Goal: Task Accomplishment & Management: Use online tool/utility

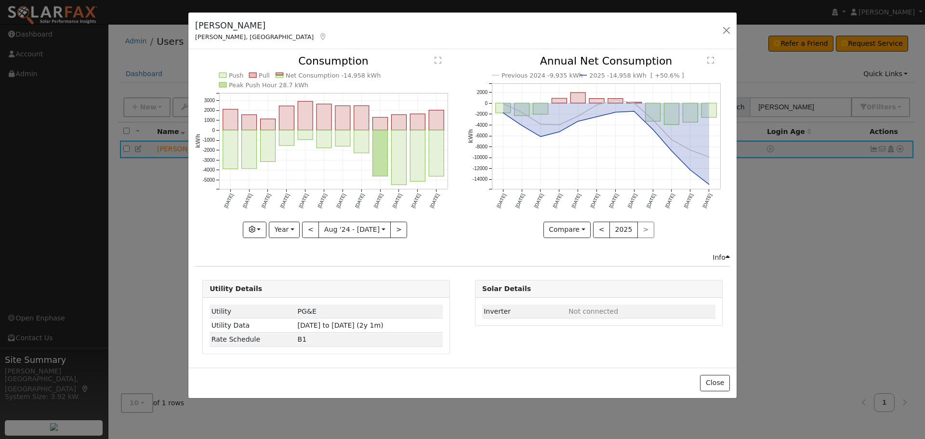
click at [734, 27] on div "Daniel Robertson Dobbins, CA Default Account Default Account 12571 Marysville R…" at bounding box center [462, 31] width 549 height 37
click at [728, 29] on button "button" at bounding box center [726, 30] width 13 height 13
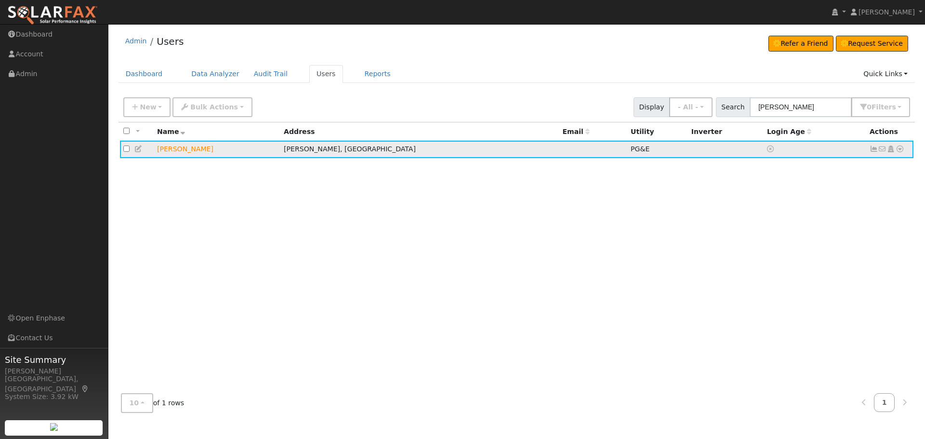
click at [903, 152] on icon at bounding box center [900, 149] width 9 height 7
click at [812, 241] on link "Utility" at bounding box center [800, 242] width 67 height 13
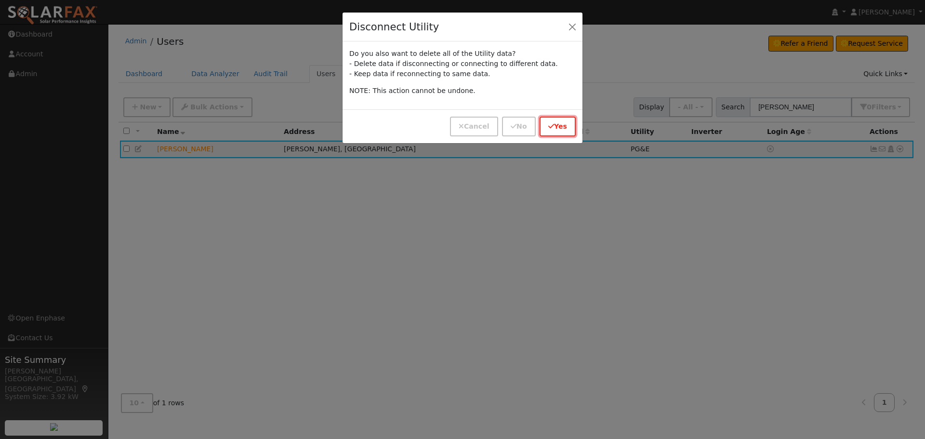
click at [554, 125] on icon "button" at bounding box center [552, 126] width 6 height 7
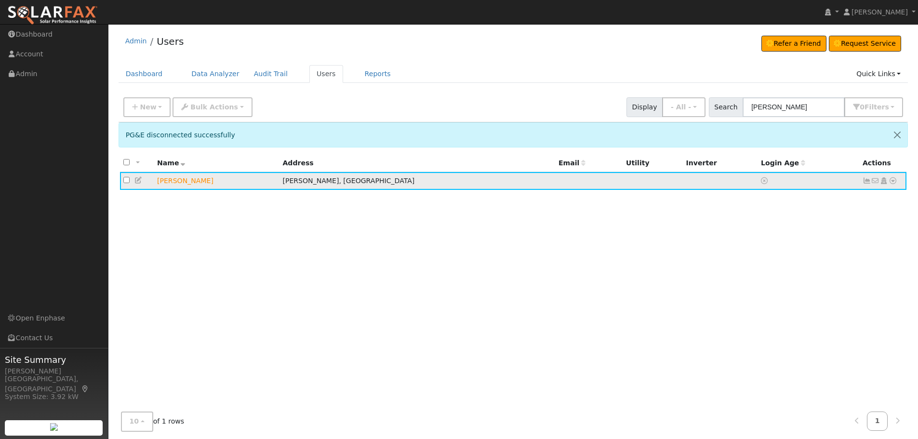
click at [890, 180] on icon at bounding box center [893, 180] width 9 height 7
click at [809, 236] on link "Import From CSV" at bounding box center [791, 232] width 71 height 13
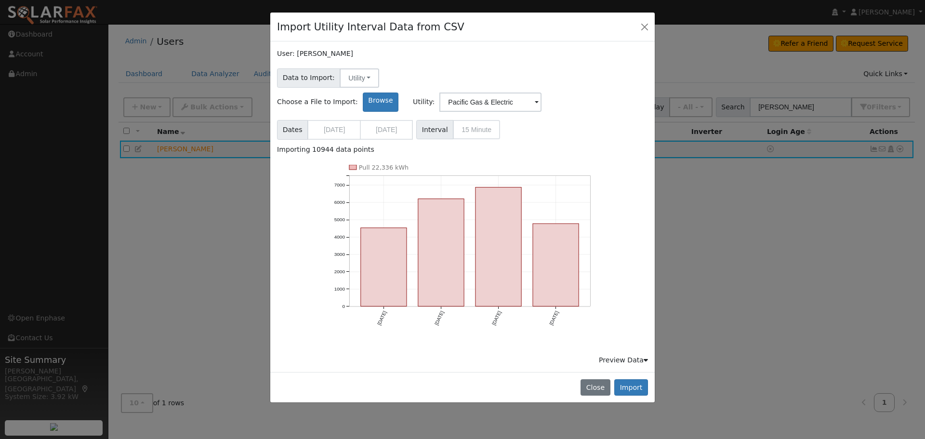
click at [473, 120] on span "Interval 15 Minute" at bounding box center [458, 129] width 84 height 19
click at [634, 379] on button "Import" at bounding box center [632, 387] width 34 height 16
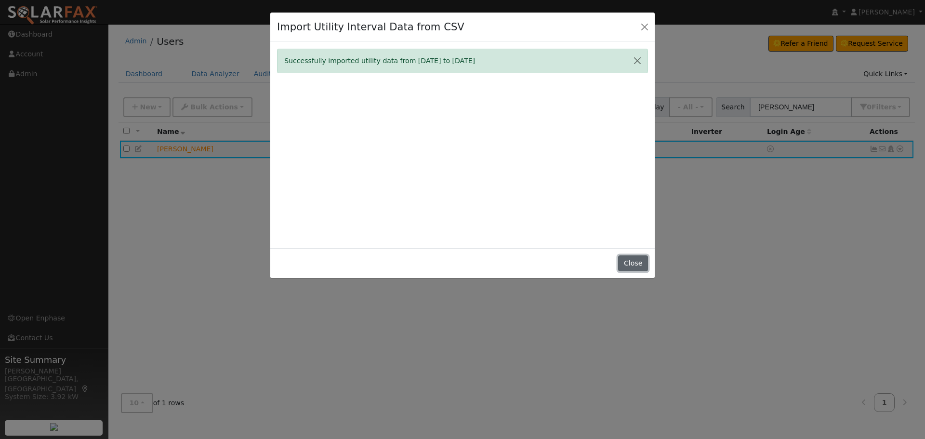
click at [634, 263] on button "Close" at bounding box center [632, 263] width 29 height 16
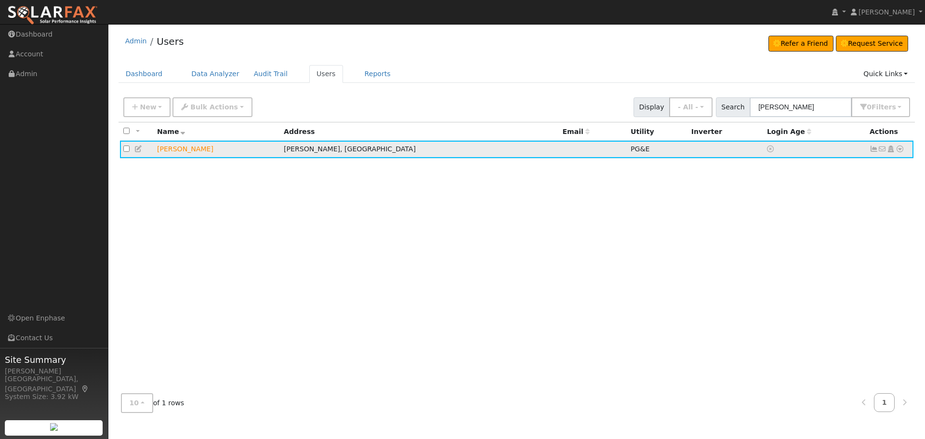
click at [874, 150] on icon at bounding box center [874, 149] width 9 height 7
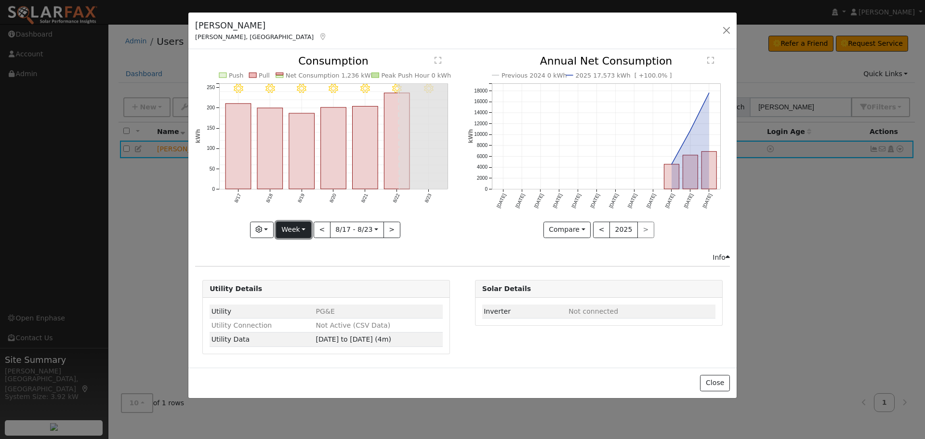
click at [307, 234] on button "Week" at bounding box center [293, 230] width 35 height 16
click at [307, 247] on link "Day" at bounding box center [310, 249] width 67 height 13
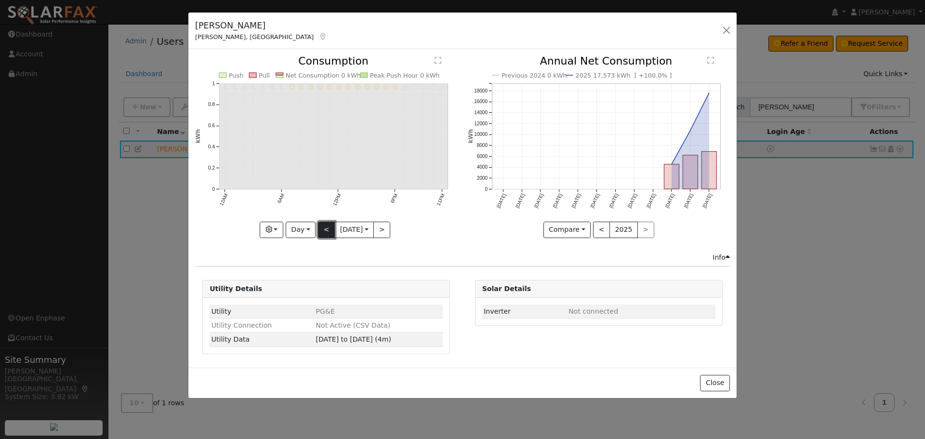
click at [328, 228] on button "<" at bounding box center [326, 230] width 17 height 16
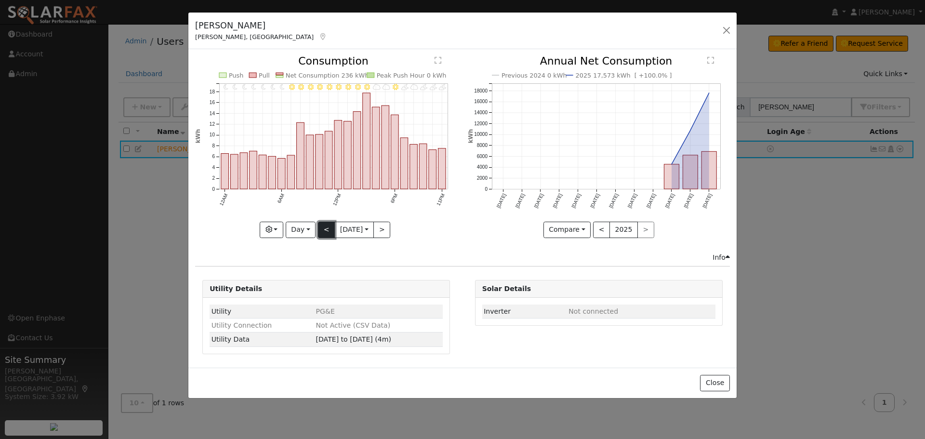
click at [322, 228] on button "<" at bounding box center [326, 230] width 17 height 16
click at [325, 235] on button "<" at bounding box center [326, 230] width 17 height 16
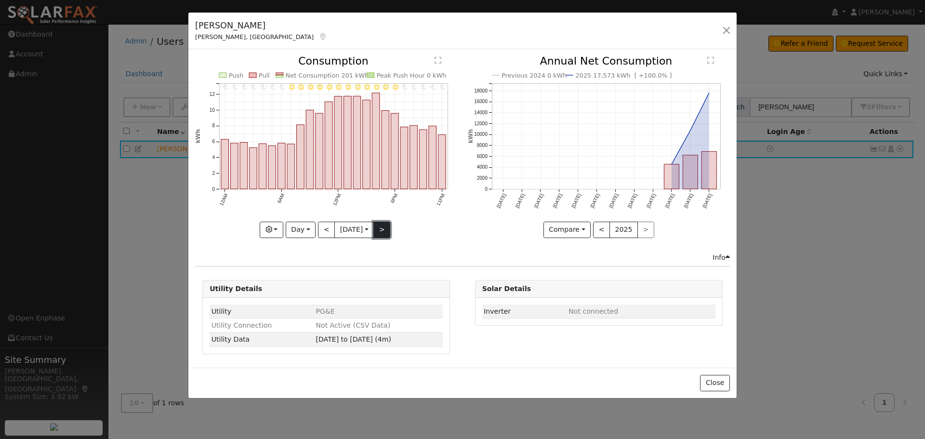
click at [387, 225] on button ">" at bounding box center [382, 230] width 17 height 16
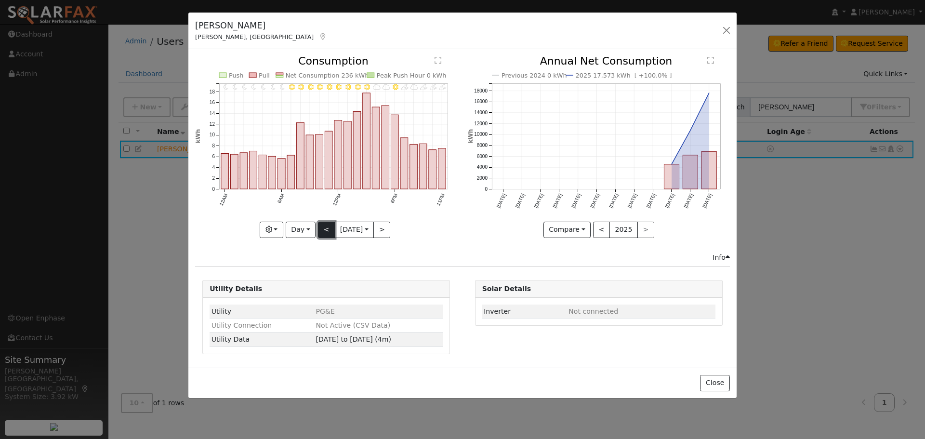
click at [326, 230] on button "<" at bounding box center [326, 230] width 17 height 16
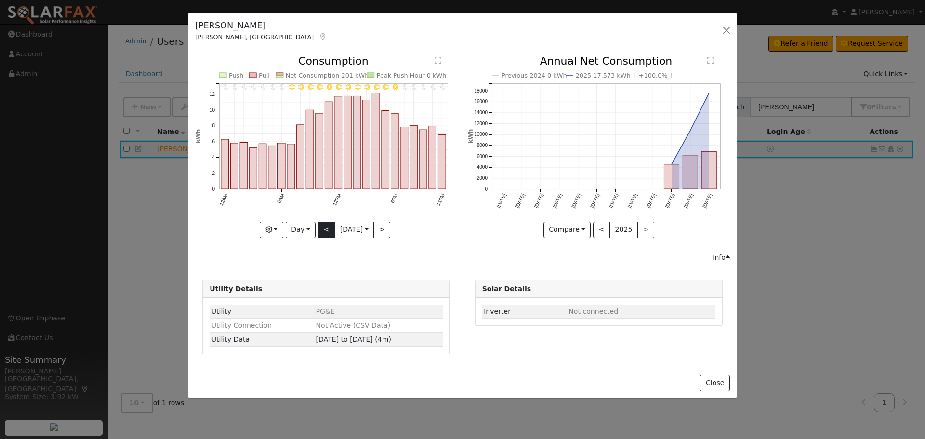
click at [326, 230] on div "11PM - Clear 10PM - Clear 9PM - Clear 8PM - Clear 7PM - Clear 6PM - Clear 5PM -…" at bounding box center [326, 147] width 262 height 182
click at [326, 230] on button "<" at bounding box center [326, 230] width 17 height 16
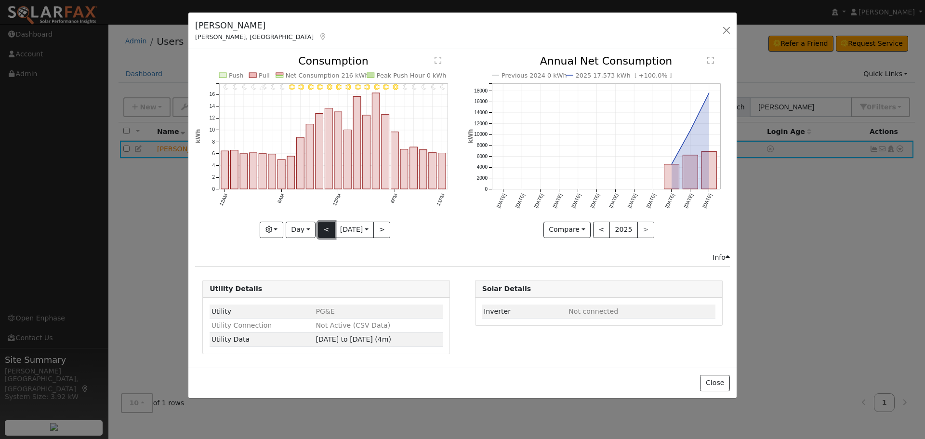
click at [326, 230] on button "<" at bounding box center [326, 230] width 17 height 16
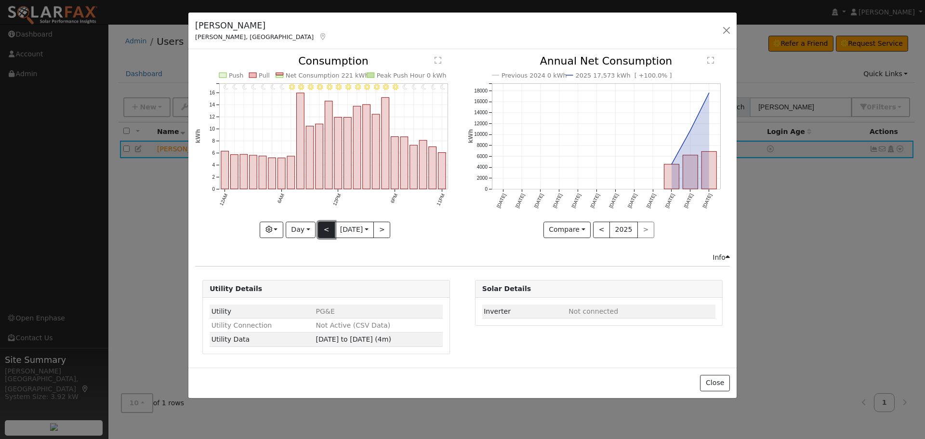
click at [326, 230] on button "<" at bounding box center [326, 230] width 17 height 16
click at [341, 228] on div at bounding box center [326, 147] width 262 height 182
click at [321, 229] on button "<" at bounding box center [326, 230] width 17 height 16
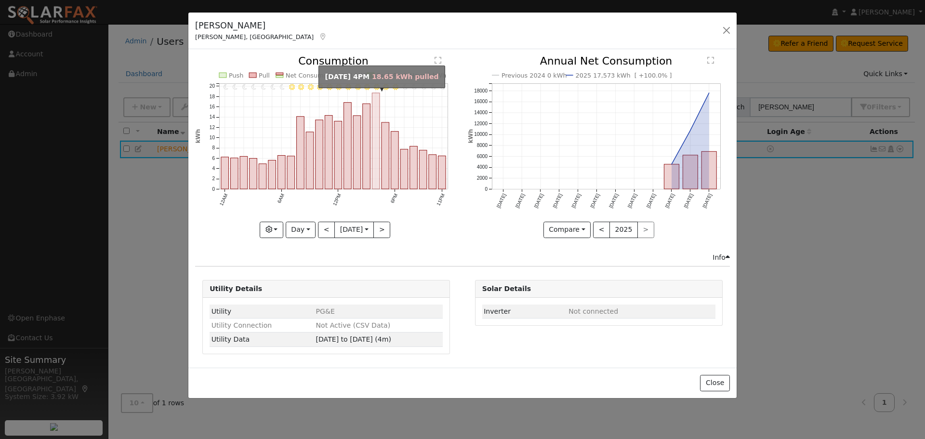
click at [375, 105] on rect "onclick=""" at bounding box center [377, 141] width 8 height 96
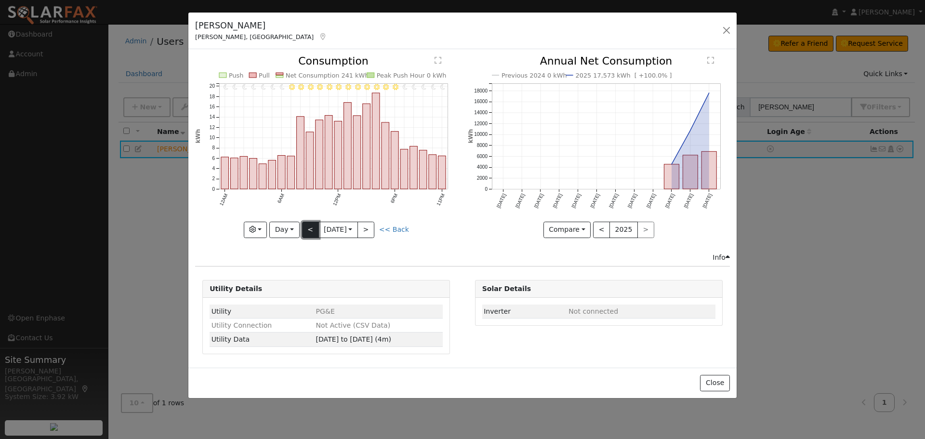
click at [307, 225] on button "<" at bounding box center [310, 230] width 17 height 16
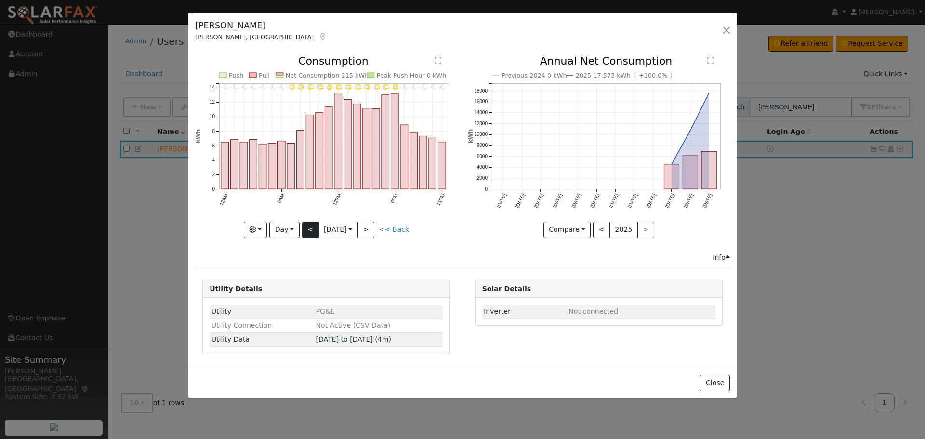
click at [307, 225] on div at bounding box center [326, 147] width 262 height 182
click at [307, 225] on button "<" at bounding box center [310, 230] width 17 height 16
type input "2025-08-02"
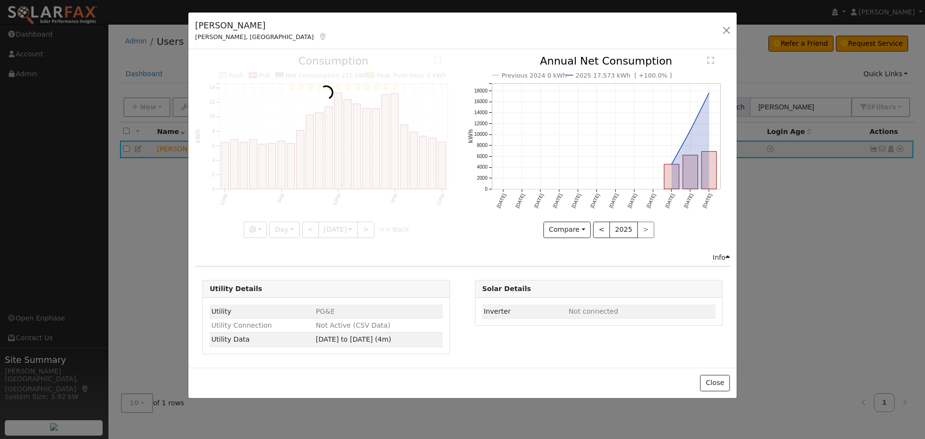
click at [309, 228] on div at bounding box center [326, 147] width 262 height 182
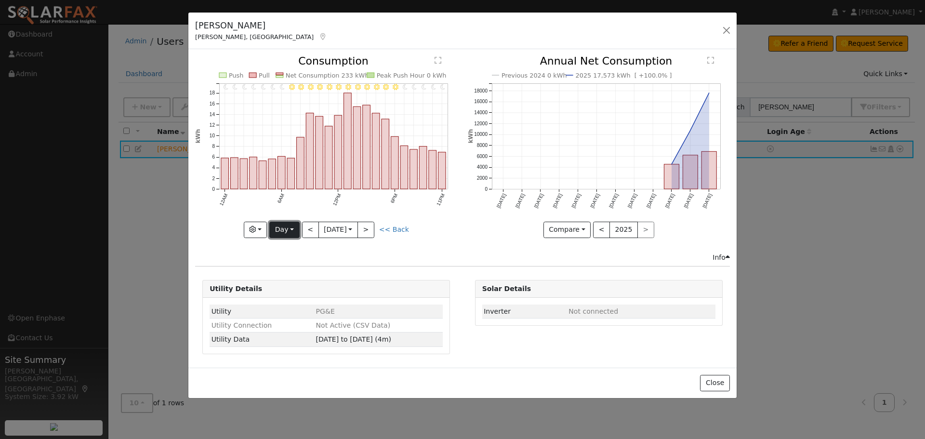
click at [282, 227] on button "Day" at bounding box center [284, 230] width 30 height 16
click at [724, 29] on button "button" at bounding box center [726, 30] width 13 height 13
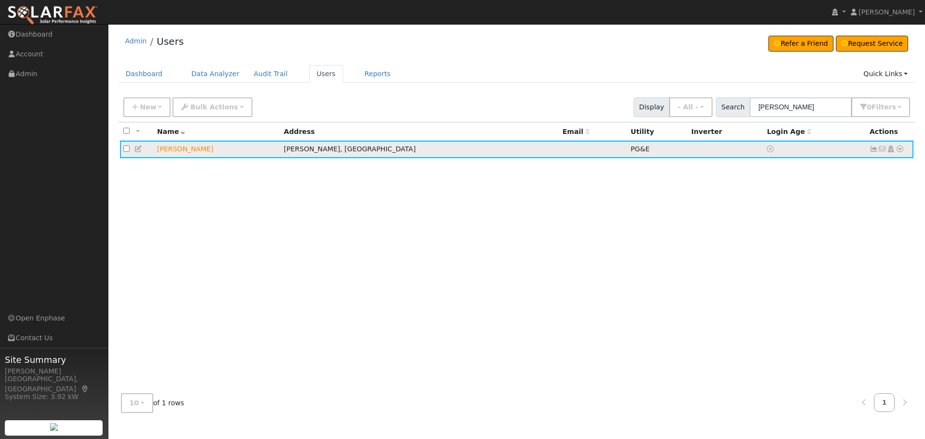
click at [900, 152] on icon at bounding box center [900, 149] width 9 height 7
click at [880, 172] on link "Data Analyzer" at bounding box center [869, 165] width 70 height 13
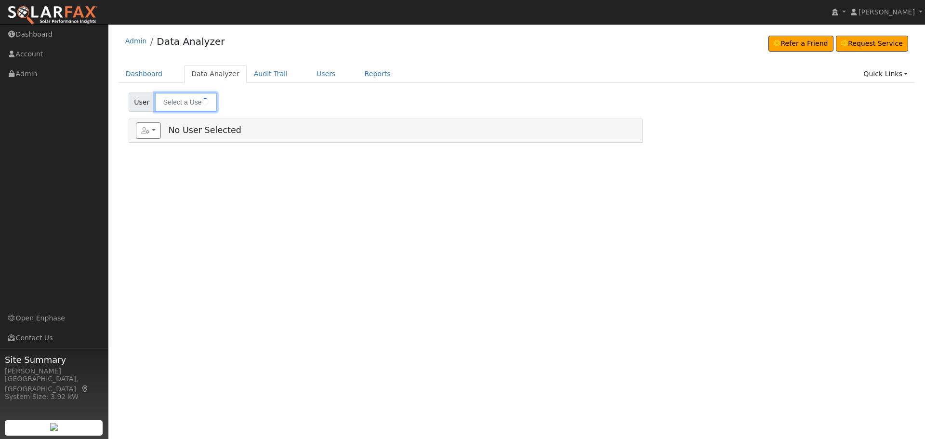
type input "[PERSON_NAME]"
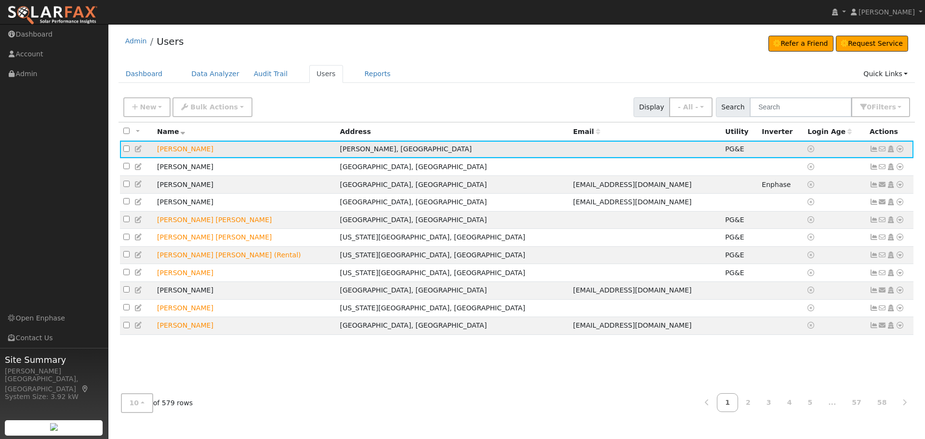
click at [759, 147] on td at bounding box center [782, 150] width 46 height 18
click at [899, 147] on icon at bounding box center [900, 149] width 9 height 7
click at [798, 185] on link "Scenario" at bounding box center [798, 187] width 72 height 13
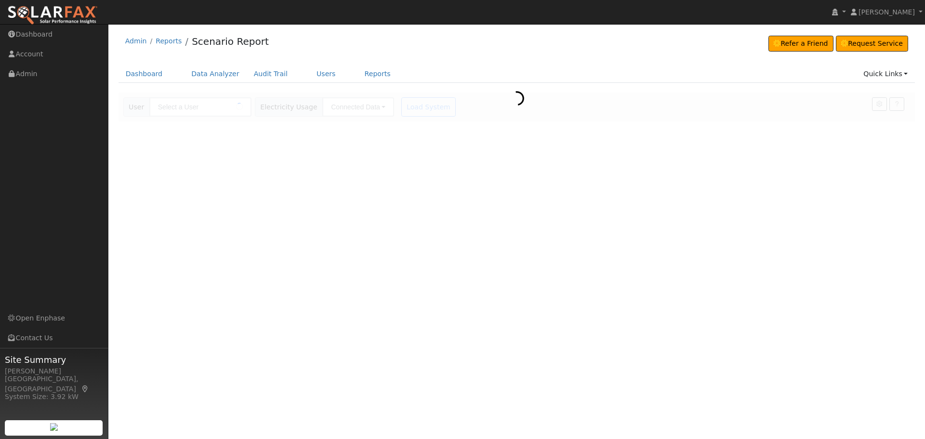
type input "[PERSON_NAME]"
type input "Pacific Gas & Electric"
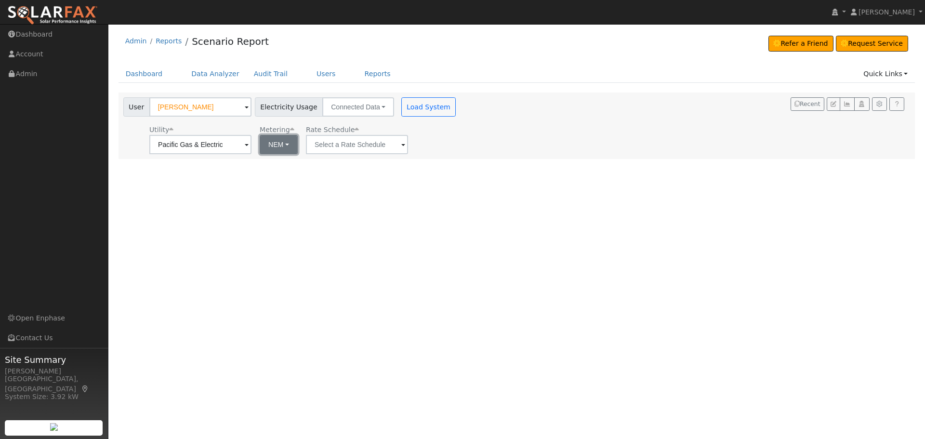
click at [285, 145] on button "NEM" at bounding box center [279, 144] width 38 height 19
click at [281, 176] on link "NBT" at bounding box center [292, 179] width 67 height 13
click at [252, 151] on input "E-ELEC" at bounding box center [200, 144] width 102 height 19
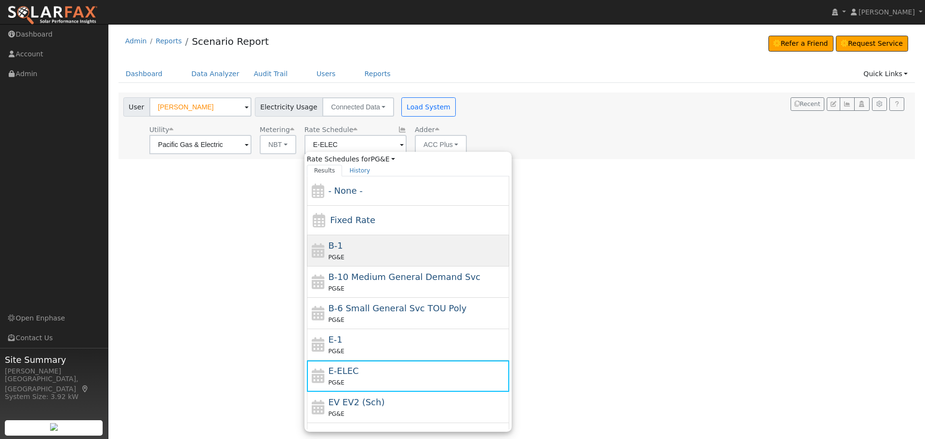
click at [332, 244] on span "B-1" at bounding box center [335, 246] width 14 height 10
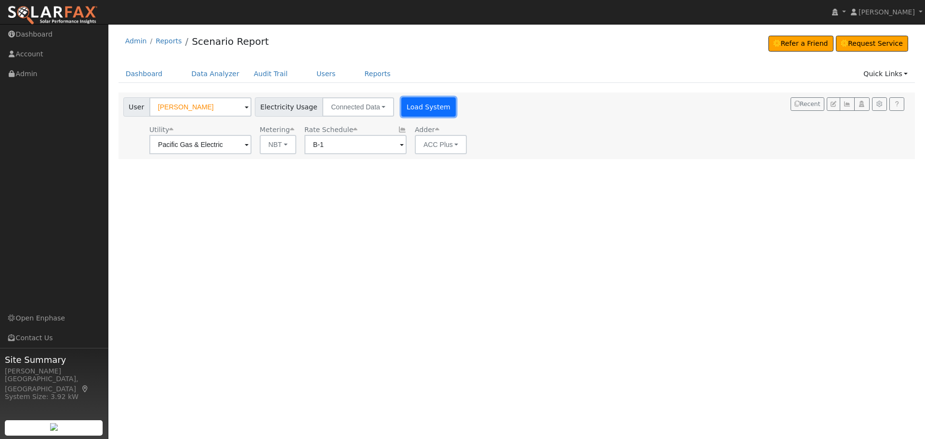
click at [407, 112] on button "Load System" at bounding box center [429, 106] width 55 height 19
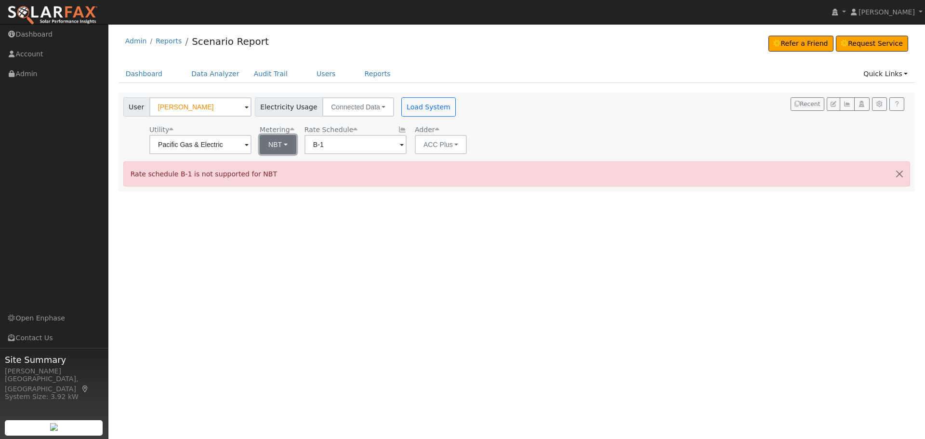
click at [288, 140] on button "NBT" at bounding box center [278, 144] width 37 height 19
click at [288, 169] on link "NEM" at bounding box center [292, 165] width 67 height 13
click at [429, 105] on button "Load System" at bounding box center [429, 106] width 55 height 19
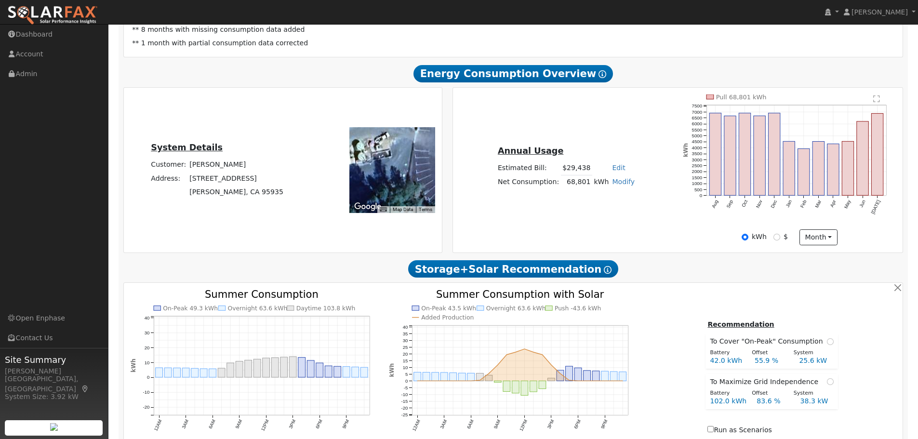
scroll to position [354, 0]
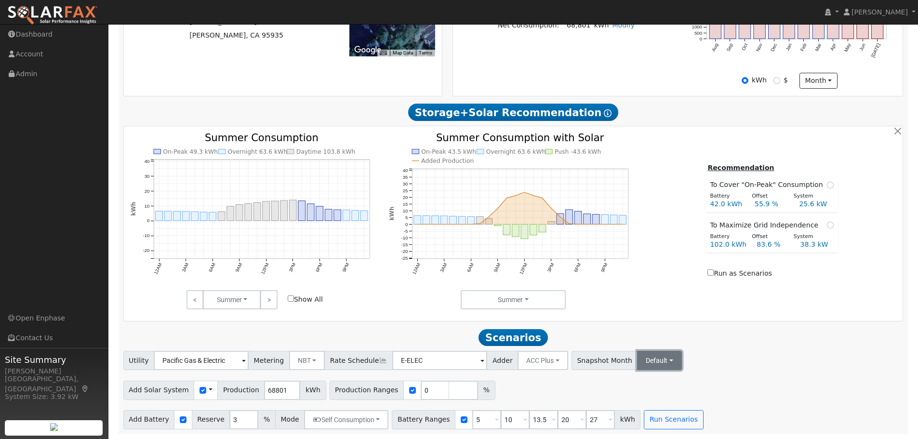
click at [642, 367] on button "Default" at bounding box center [659, 360] width 45 height 19
click at [705, 371] on div "Utility Pacific Gas & Electric Metering NBT NEM NBT Rate Schedule E-ELEC Adder …" at bounding box center [513, 390] width 791 height 78
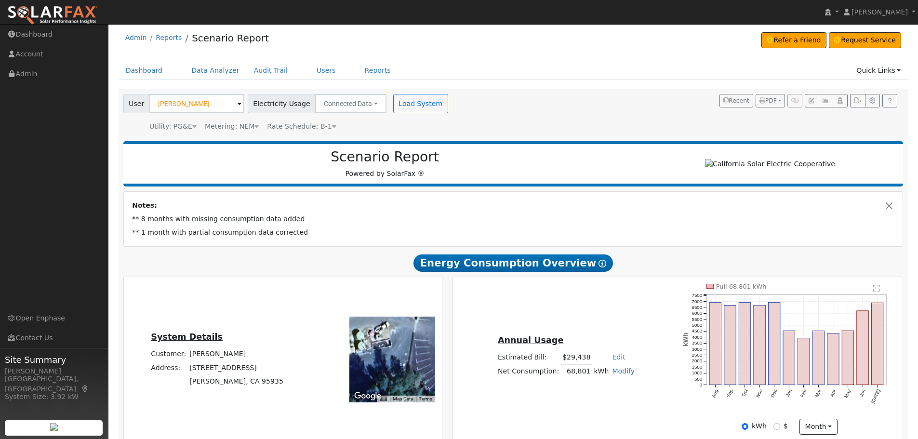
scroll to position [0, 0]
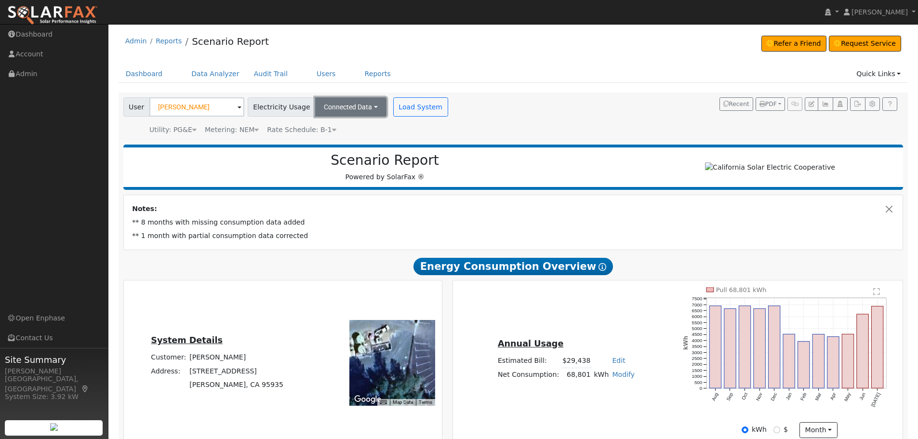
click at [357, 112] on button "Connected Data" at bounding box center [350, 106] width 71 height 19
click at [355, 109] on button "Connected Data" at bounding box center [350, 106] width 71 height 19
click at [304, 130] on span "Rate Schedule: B-1" at bounding box center [301, 130] width 69 height 8
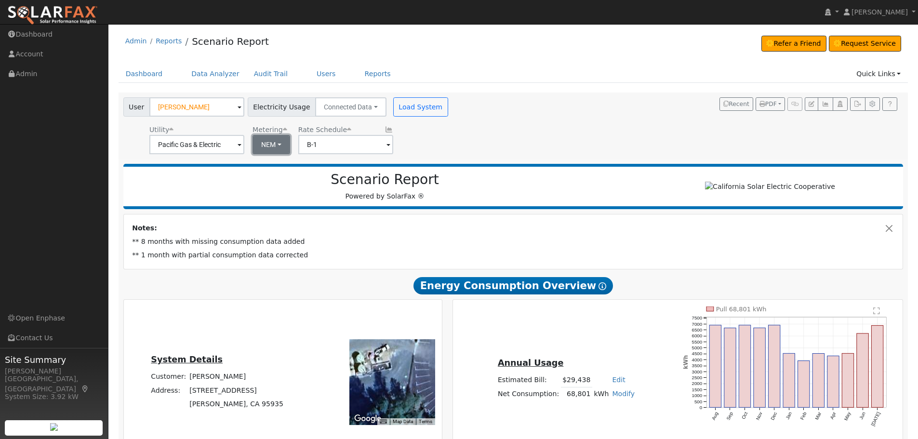
click at [269, 144] on button "NEM" at bounding box center [272, 144] width 38 height 19
click at [281, 176] on link "NBT" at bounding box center [283, 179] width 67 height 13
type input "E-ELEC"
click at [649, 186] on div at bounding box center [770, 187] width 257 height 11
click at [416, 101] on button "Load System" at bounding box center [420, 106] width 55 height 19
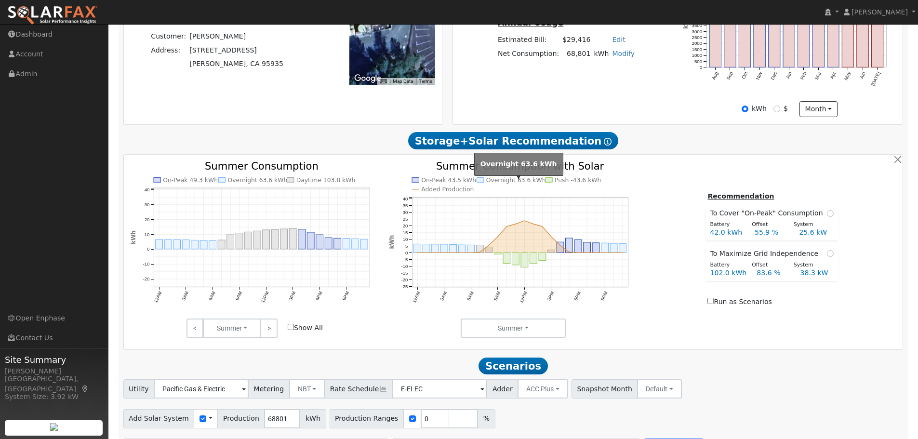
scroll to position [354, 0]
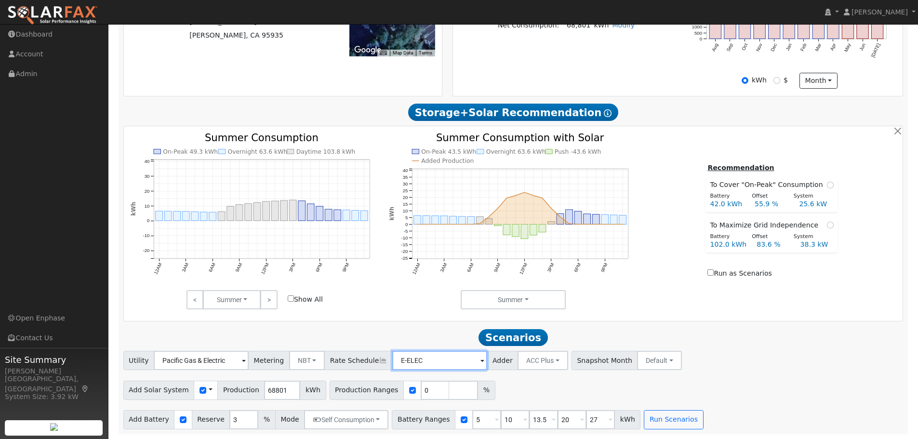
click at [249, 366] on input "E-ELEC" at bounding box center [201, 360] width 95 height 19
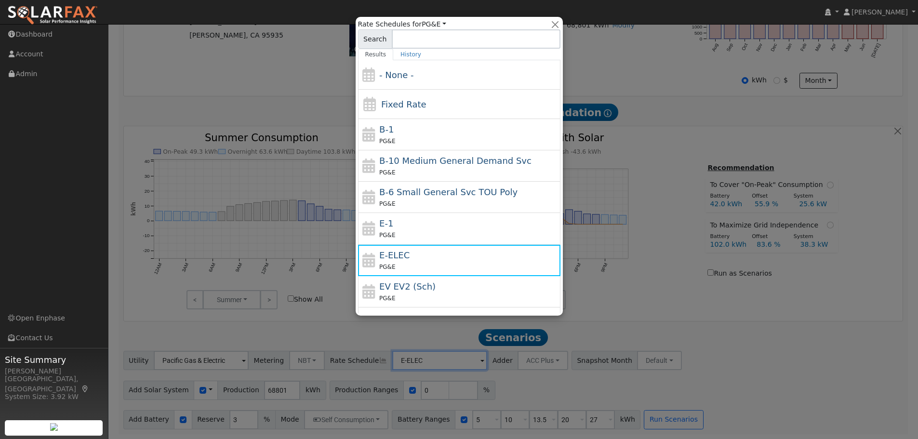
click at [662, 327] on div at bounding box center [459, 219] width 918 height 439
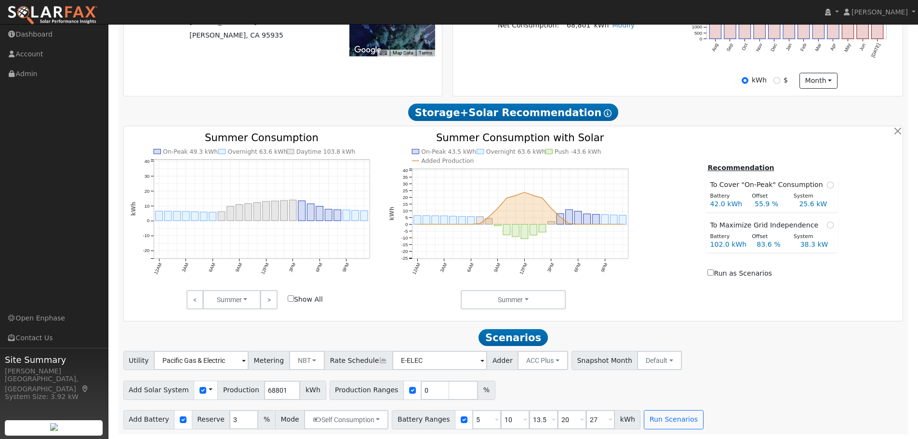
scroll to position [0, 0]
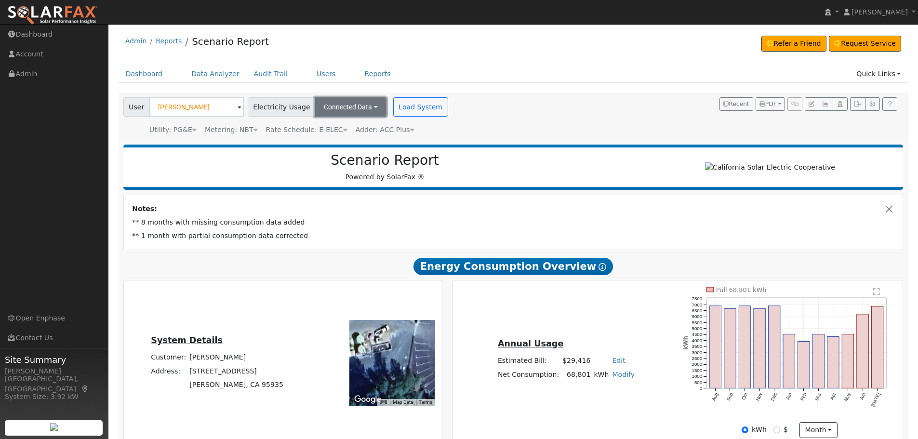
click at [360, 107] on button "Connected Data" at bounding box center [350, 106] width 71 height 19
click at [496, 137] on div "User Daniel Robertson Account Default Account Default Account 12571 Marysville …" at bounding box center [514, 116] width 790 height 47
click at [214, 111] on input "[PERSON_NAME]" at bounding box center [196, 106] width 95 height 19
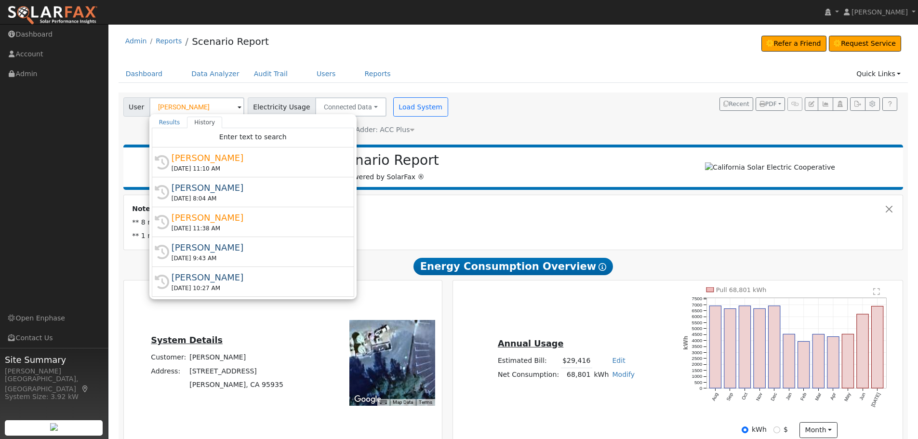
click at [560, 182] on div "Scenario Report Powered by SolarFax ®" at bounding box center [385, 167] width 514 height 30
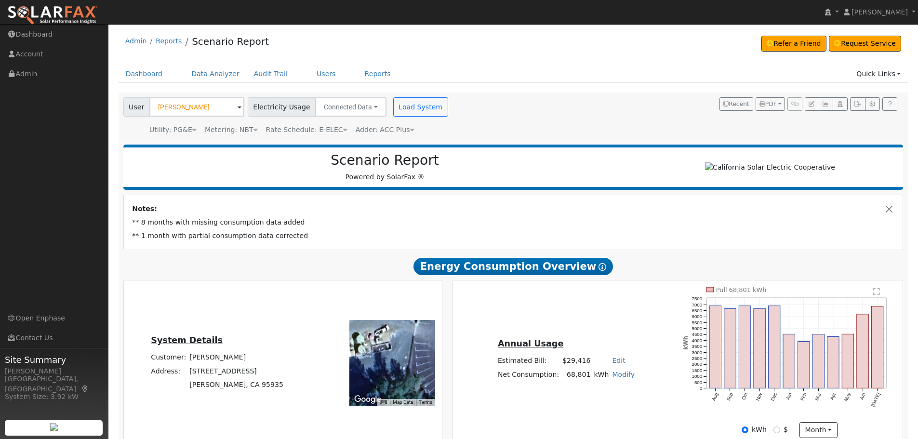
click at [300, 131] on span "Rate Schedule: E-ELEC" at bounding box center [306, 130] width 81 height 8
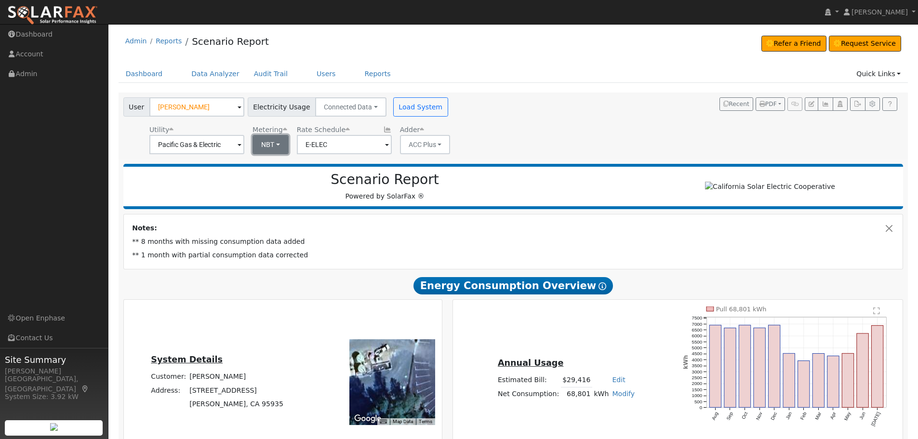
click at [277, 143] on button "NBT" at bounding box center [271, 144] width 36 height 19
click at [232, 148] on input "Pacific Gas & Electric" at bounding box center [196, 144] width 95 height 19
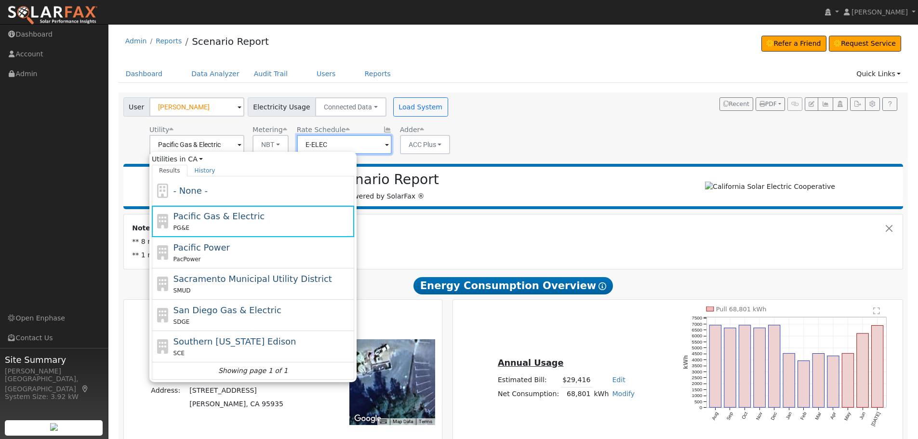
click at [244, 147] on input "E-ELEC" at bounding box center [196, 144] width 95 height 19
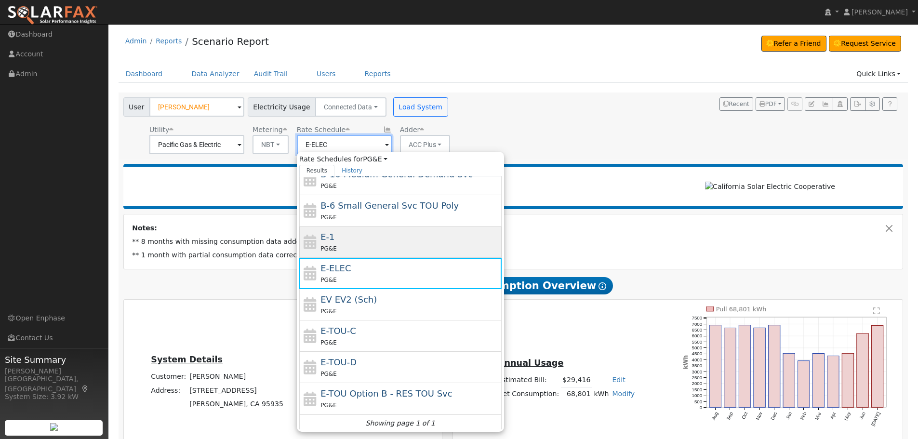
scroll to position [106, 0]
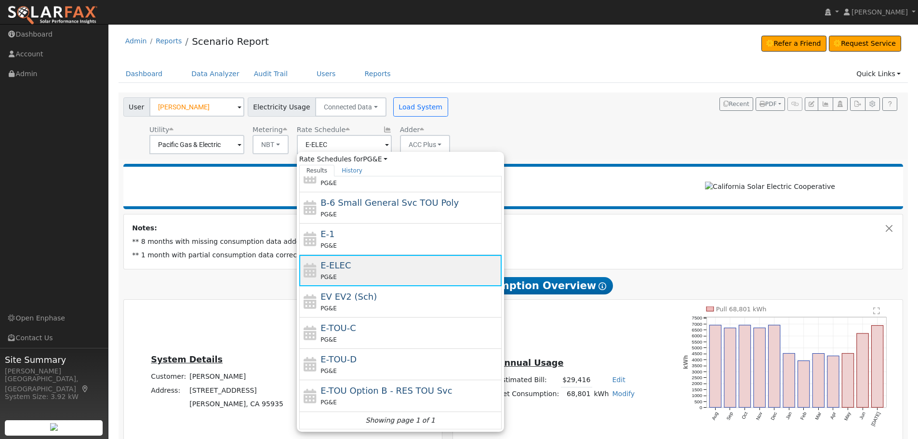
click at [321, 267] on span "E-ELEC" at bounding box center [336, 265] width 30 height 10
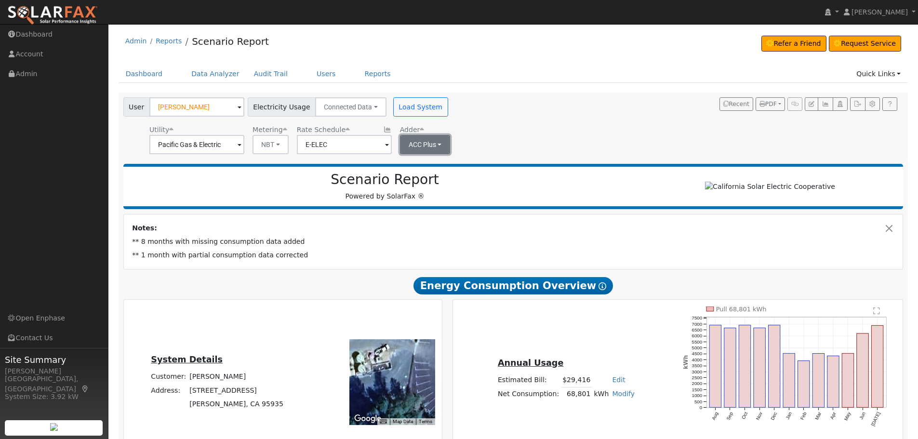
click at [400, 146] on button "ACC Plus" at bounding box center [425, 144] width 51 height 19
click at [422, 170] on link "- None -" at bounding box center [426, 165] width 67 height 13
click at [553, 151] on div "User Daniel Robertson Account Default Account Default Account 12571 Marysville …" at bounding box center [511, 124] width 780 height 60
click at [417, 101] on button "Load System" at bounding box center [420, 106] width 55 height 19
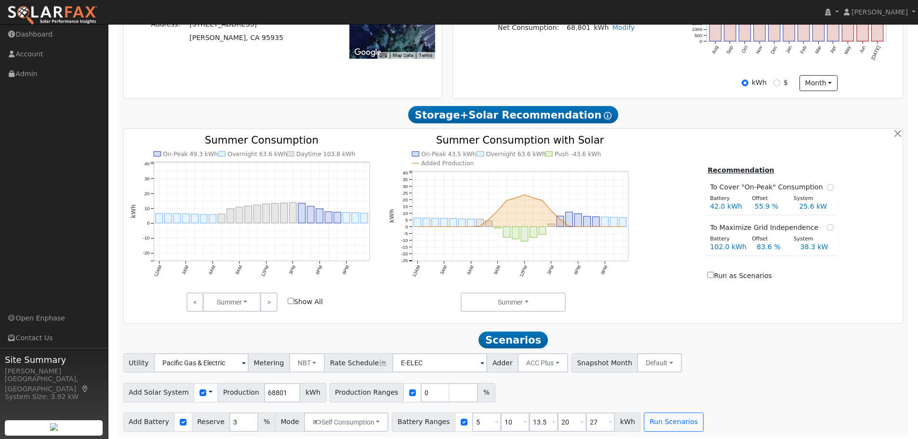
scroll to position [354, 0]
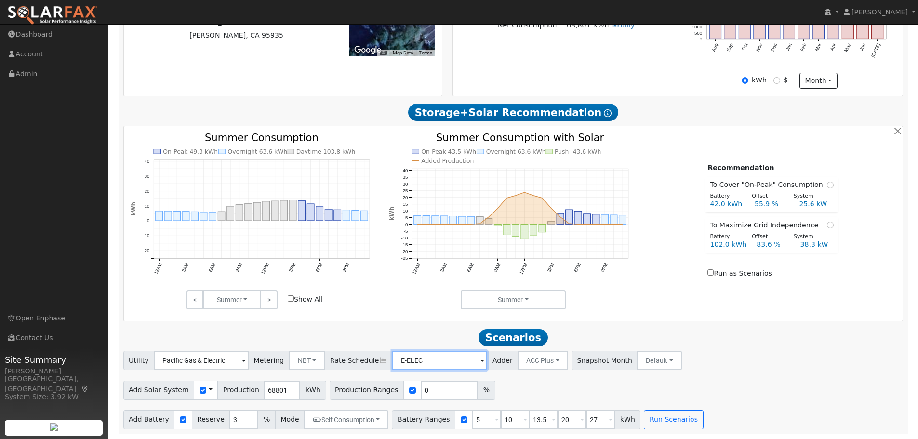
click at [249, 365] on input "E-ELEC" at bounding box center [201, 360] width 95 height 19
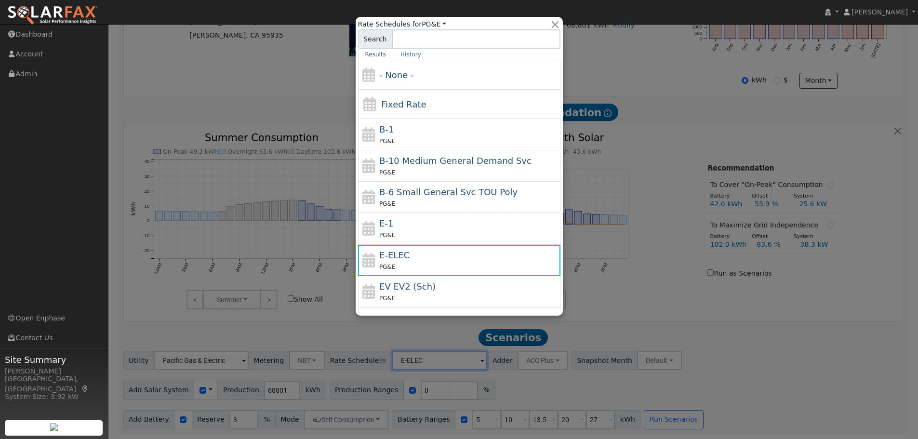
click at [712, 326] on div at bounding box center [459, 219] width 918 height 439
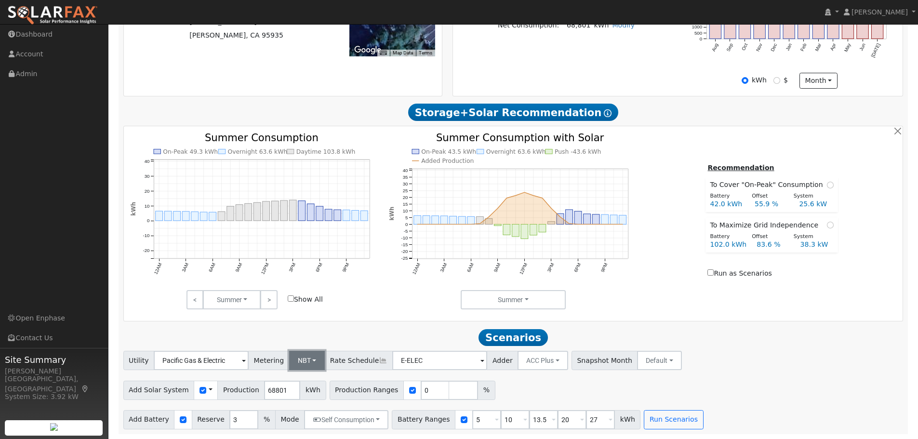
click at [303, 365] on button "NBT" at bounding box center [307, 360] width 36 height 19
click at [366, 343] on h2 "Scenarios Scenario" at bounding box center [513, 338] width 780 height 18
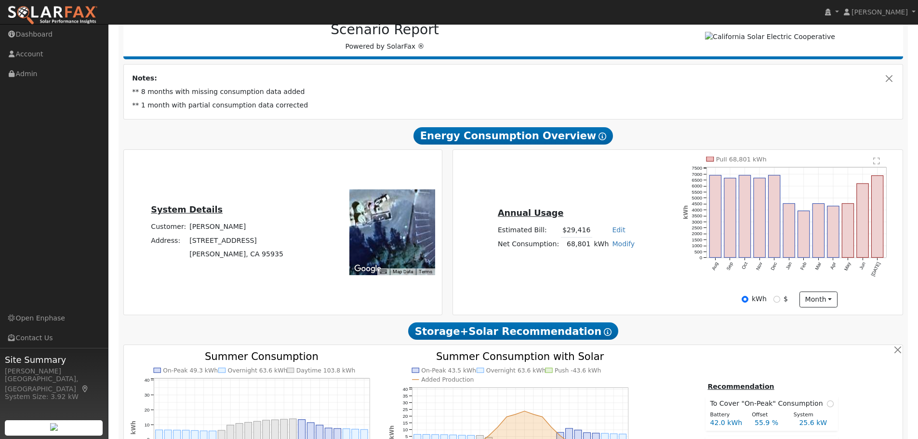
scroll to position [0, 0]
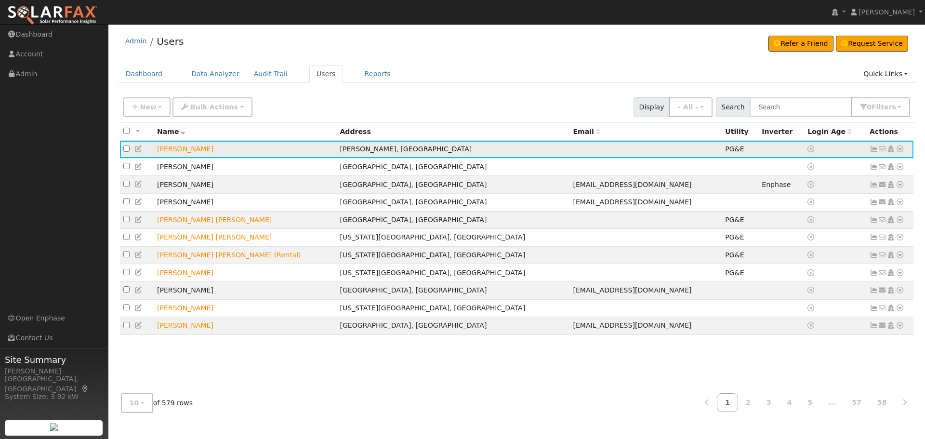
click at [900, 150] on icon at bounding box center [900, 149] width 9 height 7
click at [803, 189] on link "Scenario" at bounding box center [798, 187] width 72 height 13
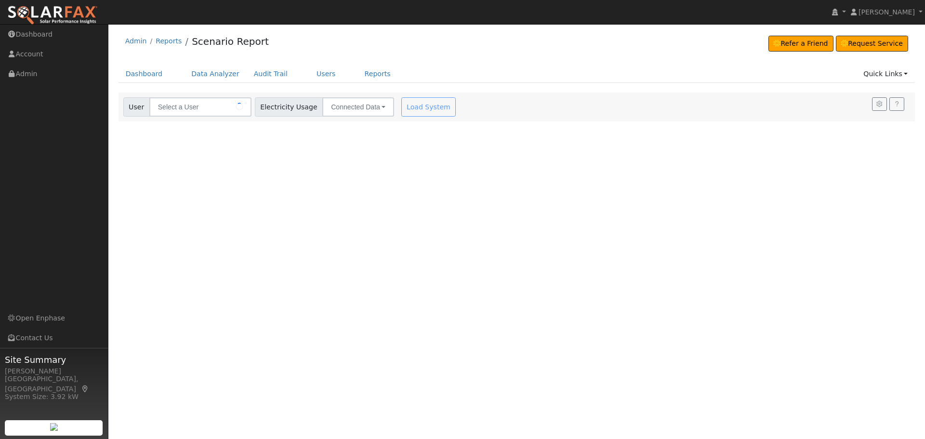
type input "[PERSON_NAME]"
type input "Pacific Gas & Electric"
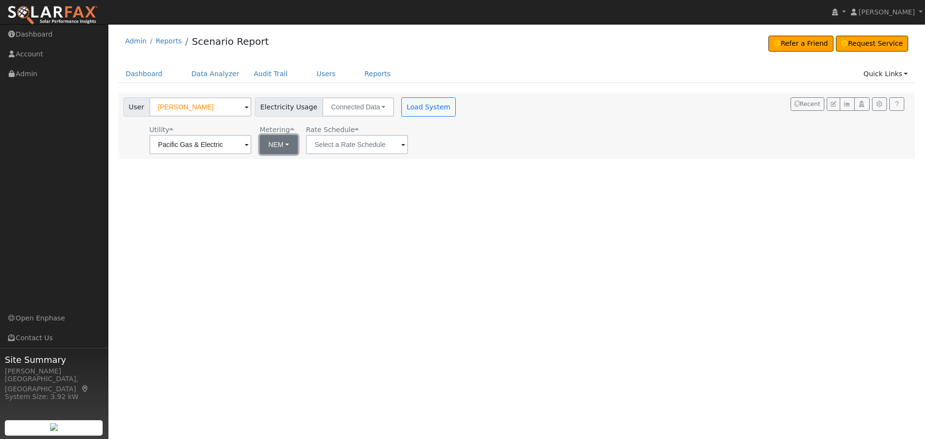
click at [268, 145] on button "NEM" at bounding box center [279, 144] width 38 height 19
click at [276, 177] on link "NBT" at bounding box center [292, 179] width 67 height 13
click at [252, 143] on input "E-ELEC" at bounding box center [200, 144] width 102 height 19
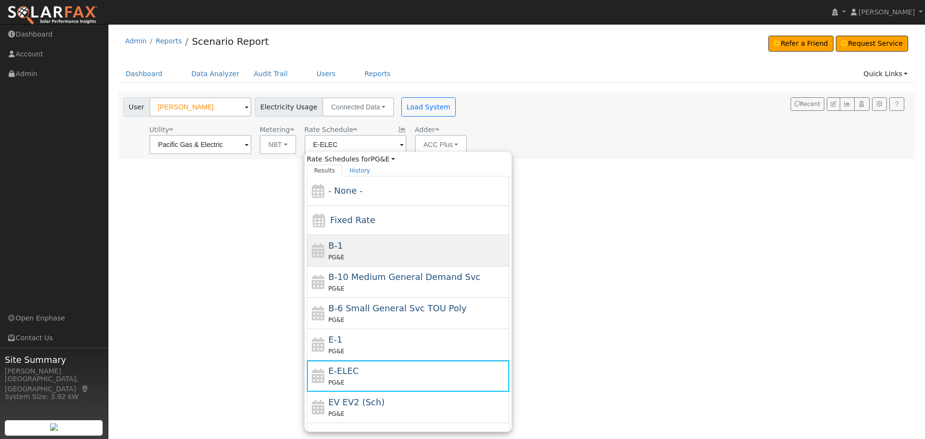
click at [332, 247] on span "B-1" at bounding box center [335, 246] width 14 height 10
type input "B-1"
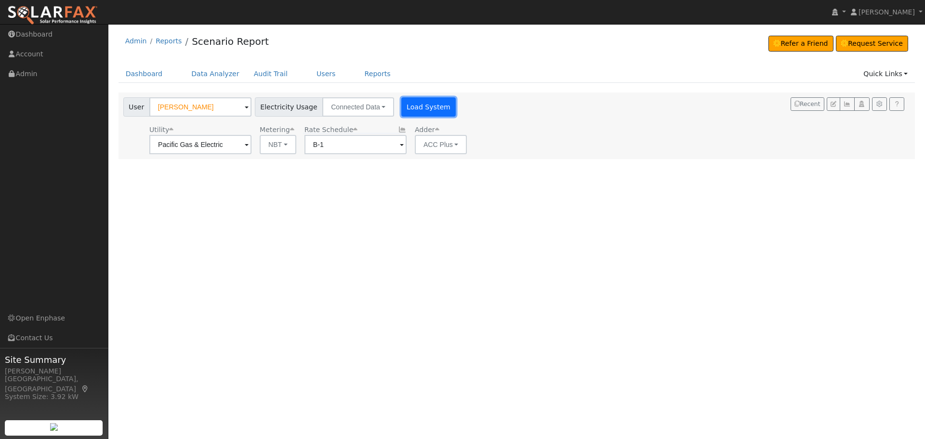
click at [425, 111] on button "Load System" at bounding box center [429, 106] width 55 height 19
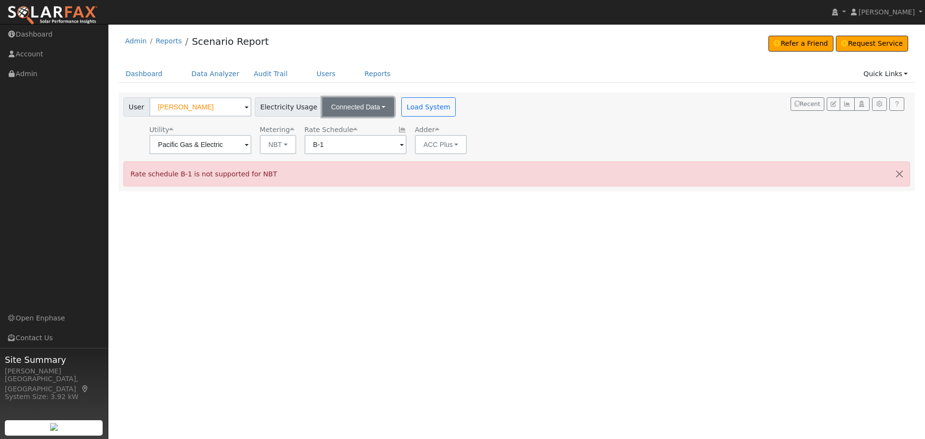
click at [329, 112] on button "Connected Data" at bounding box center [358, 106] width 72 height 19
click at [575, 121] on div "User [PERSON_NAME] Account Default Account Default Account [STREET_ADDRESS][PER…" at bounding box center [515, 124] width 788 height 60
